Goal: Information Seeking & Learning: Learn about a topic

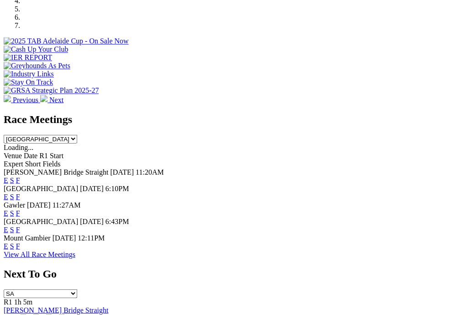
scroll to position [359, 0]
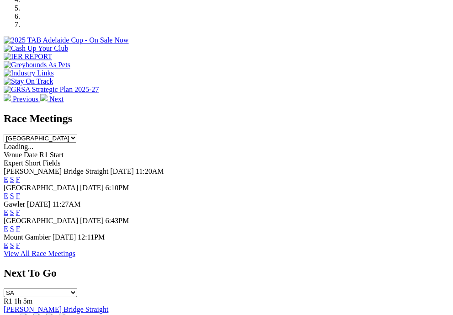
click at [20, 191] on link "F" at bounding box center [18, 195] width 4 height 8
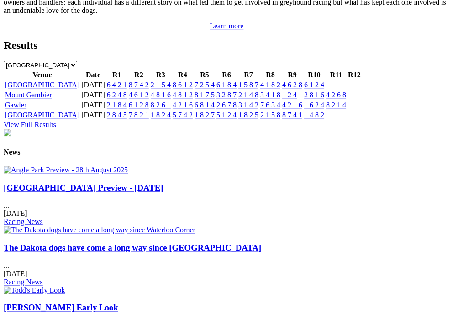
scroll to position [1040, 0]
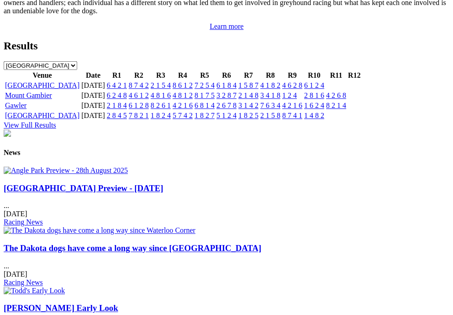
click at [325, 90] on td "6 1 2 4" at bounding box center [314, 85] width 21 height 9
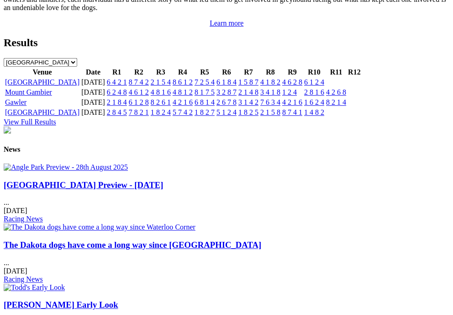
click at [325, 87] on td "6 1 2 4" at bounding box center [314, 82] width 21 height 9
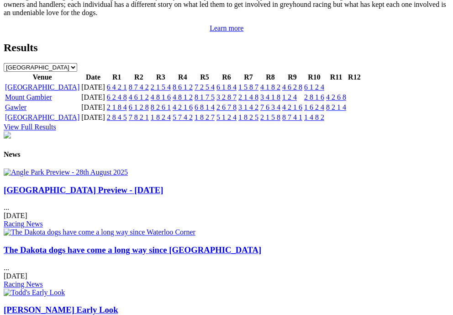
scroll to position [1038, 0]
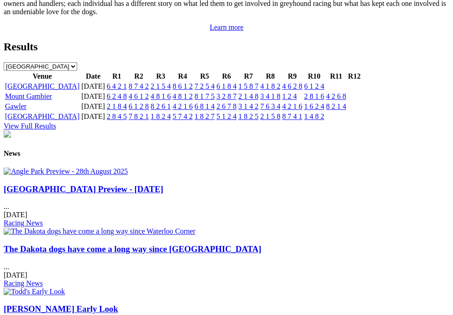
click at [302, 90] on link "4 6 2 8" at bounding box center [292, 86] width 20 height 8
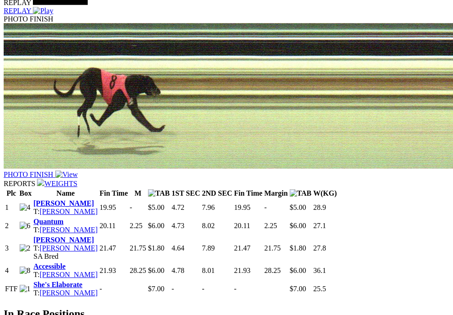
scroll to position [648, 0]
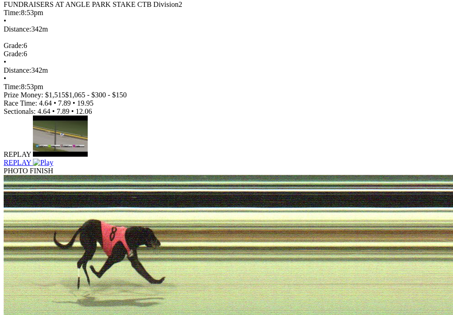
scroll to position [495, 0]
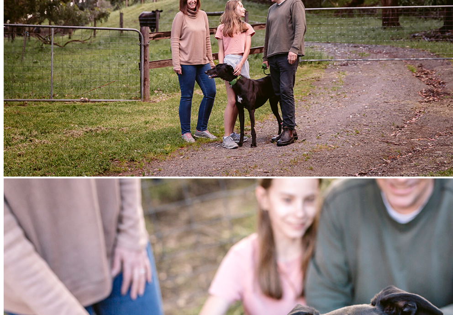
scroll to position [1520, 0]
